Goal: Information Seeking & Learning: Compare options

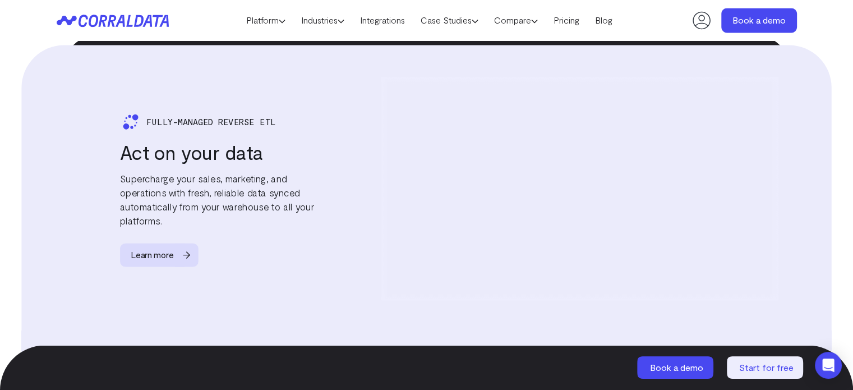
scroll to position [2054, 0]
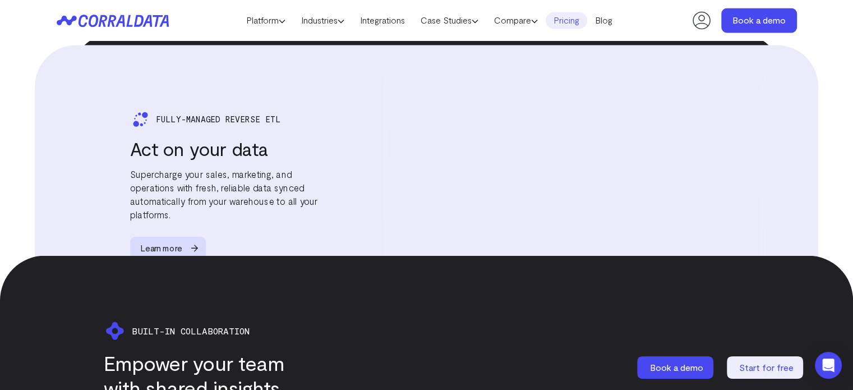
click at [577, 17] on link "Pricing" at bounding box center [567, 20] width 42 height 17
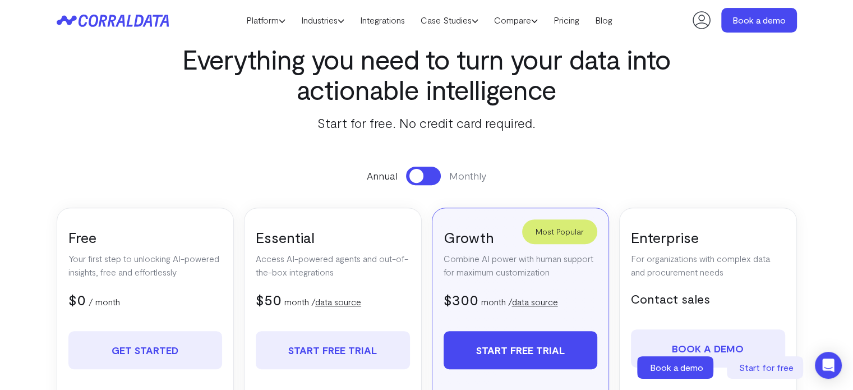
scroll to position [392, 0]
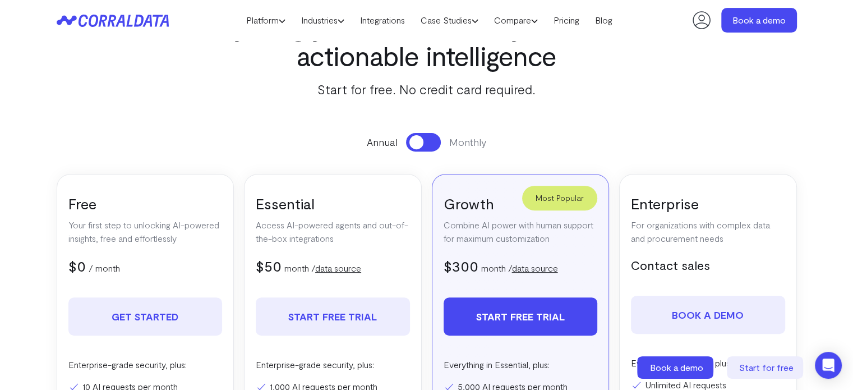
click at [426, 136] on button at bounding box center [423, 142] width 35 height 19
click at [433, 139] on span at bounding box center [431, 142] width 14 height 14
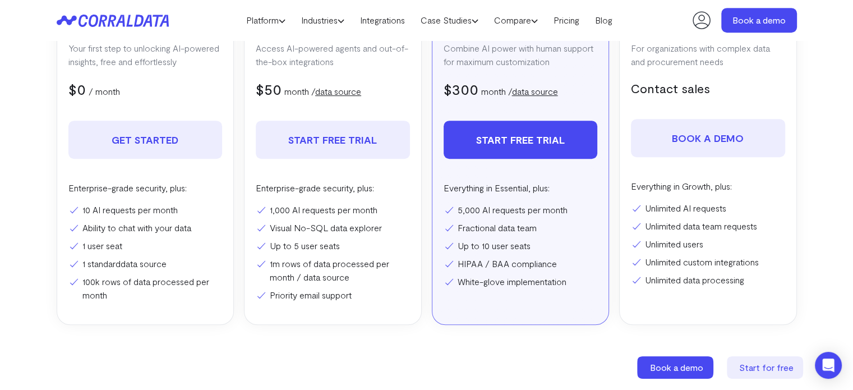
scroll to position [0, 0]
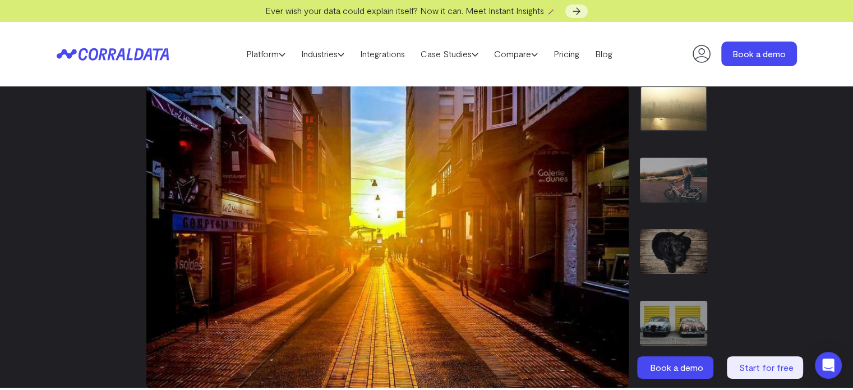
click at [109, 60] on icon at bounding box center [113, 54] width 112 height 13
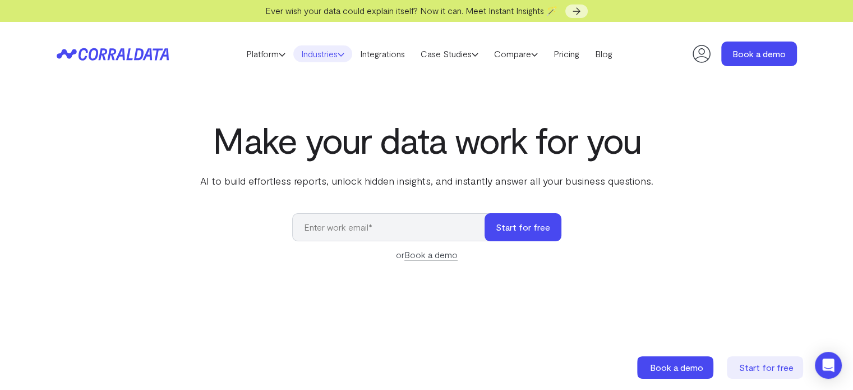
click at [328, 56] on link "Industries" at bounding box center [322, 53] width 59 height 17
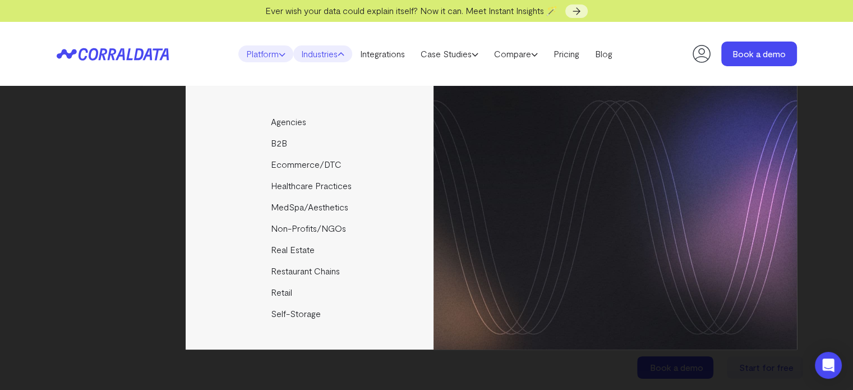
click at [258, 61] on link "Platform" at bounding box center [265, 53] width 55 height 17
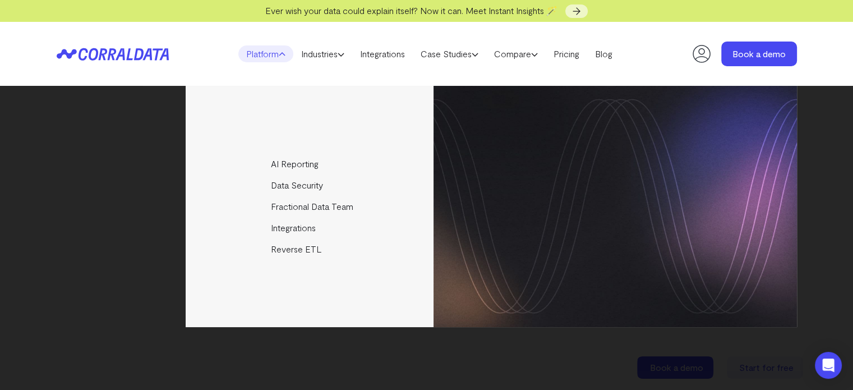
click at [838, 48] on div "Platform AI Reporting Use AI to effortlessly answer any business questions from…" at bounding box center [426, 54] width 853 height 64
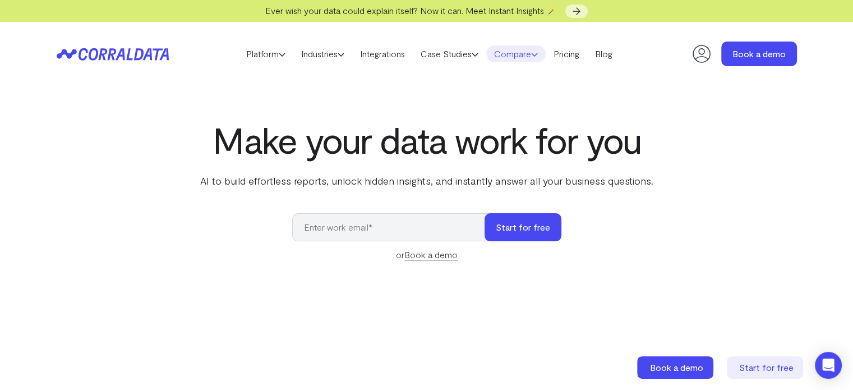
click at [528, 58] on link "Compare" at bounding box center [515, 53] width 59 height 17
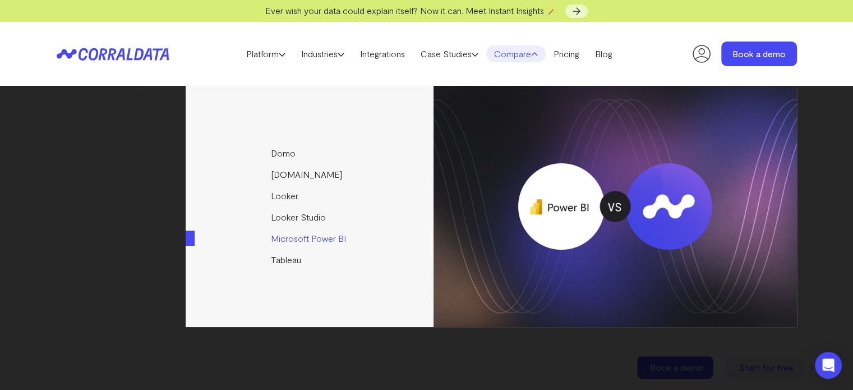
click at [289, 238] on link "Microsoft Power BI" at bounding box center [311, 238] width 250 height 21
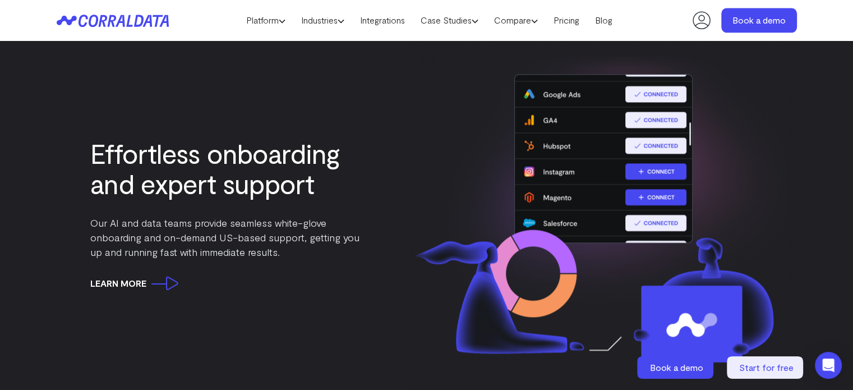
scroll to position [1486, 0]
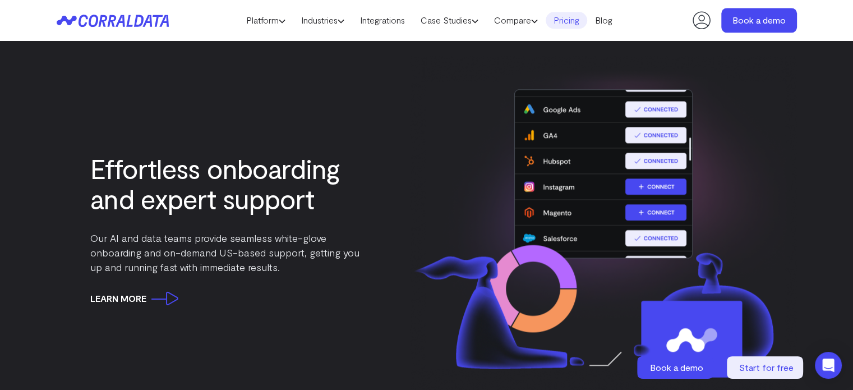
click at [571, 25] on link "Pricing" at bounding box center [567, 20] width 42 height 17
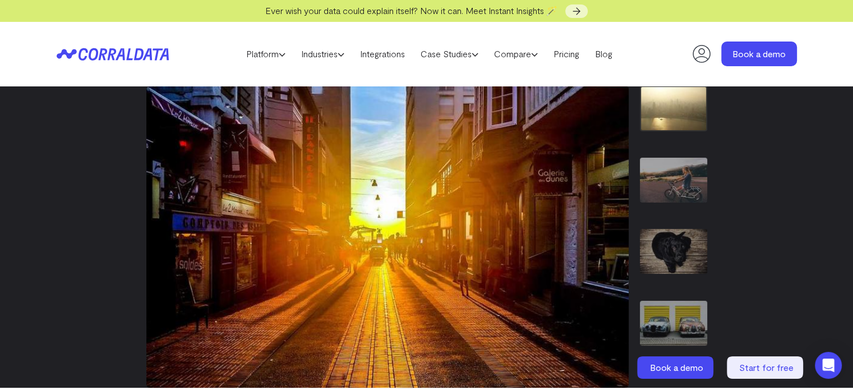
click at [678, 175] on img "2 / 7" at bounding box center [673, 180] width 67 height 45
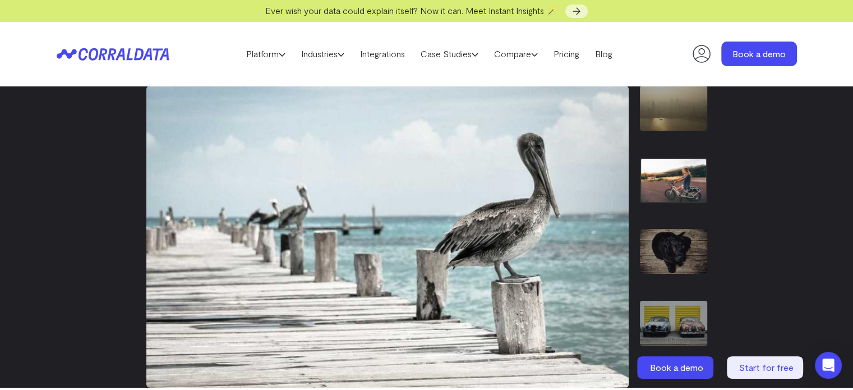
click at [675, 234] on img "3 / 7" at bounding box center [673, 251] width 67 height 45
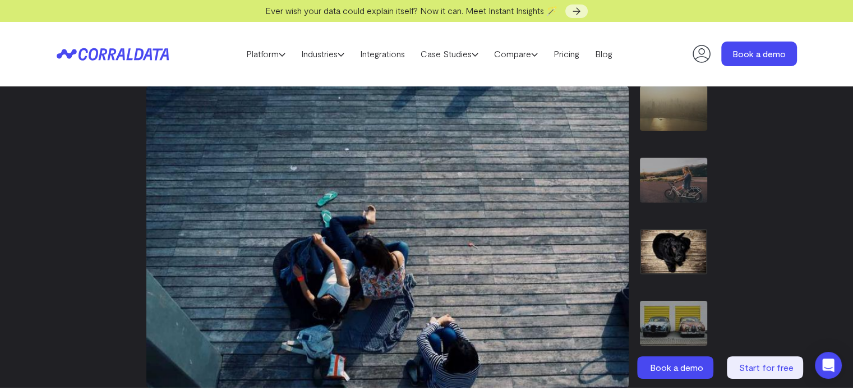
click at [674, 314] on img "4 / 7" at bounding box center [673, 323] width 67 height 45
